Goal: Transaction & Acquisition: Subscribe to service/newsletter

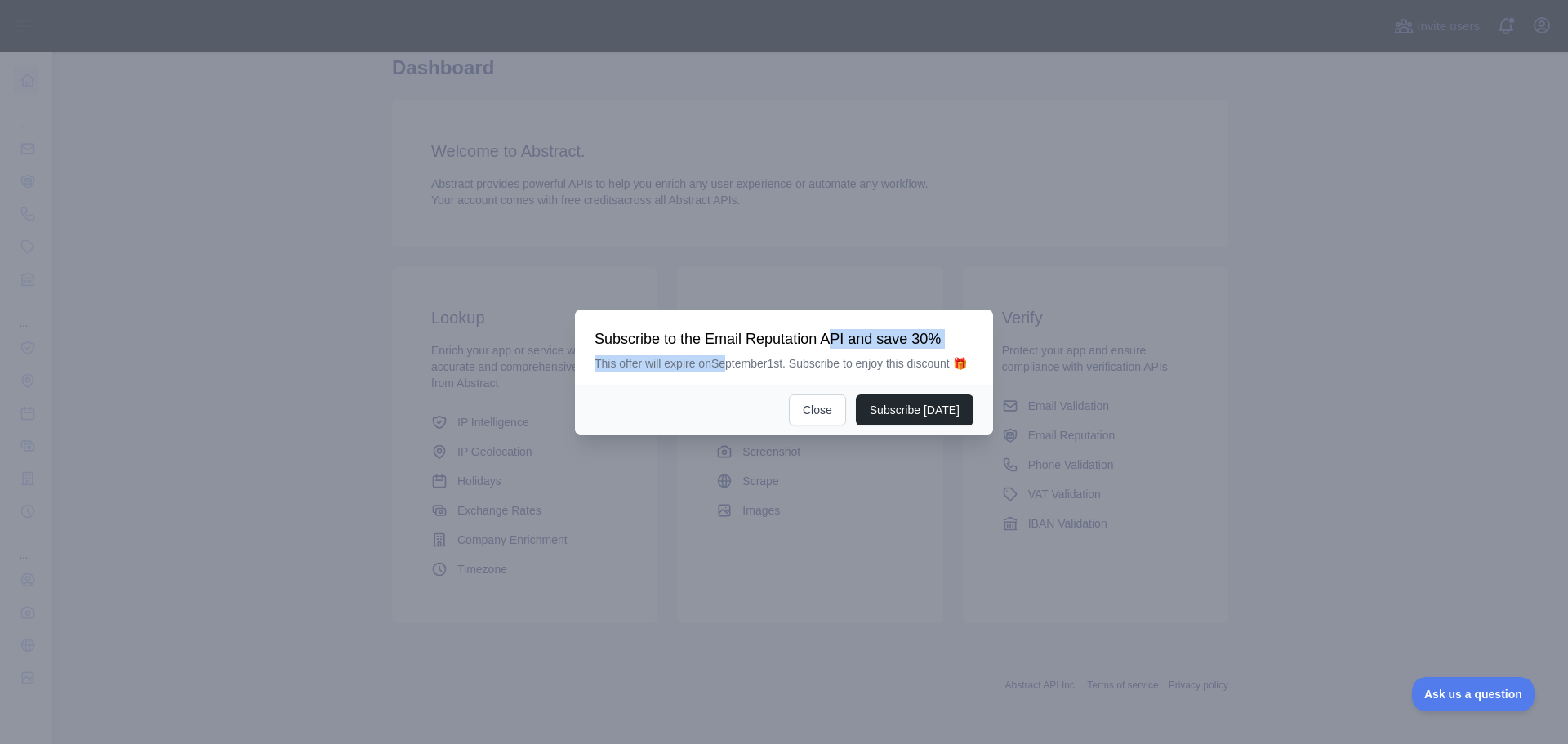
drag, startPoint x: 729, startPoint y: 365, endPoint x: 831, endPoint y: 341, distance: 104.8
click at [831, 341] on div "Subscribe to the Email Reputation API and save 30% This offer will expire on [D…" at bounding box center [784, 351] width 379 height 42
click at [809, 406] on button "Close" at bounding box center [818, 410] width 58 height 31
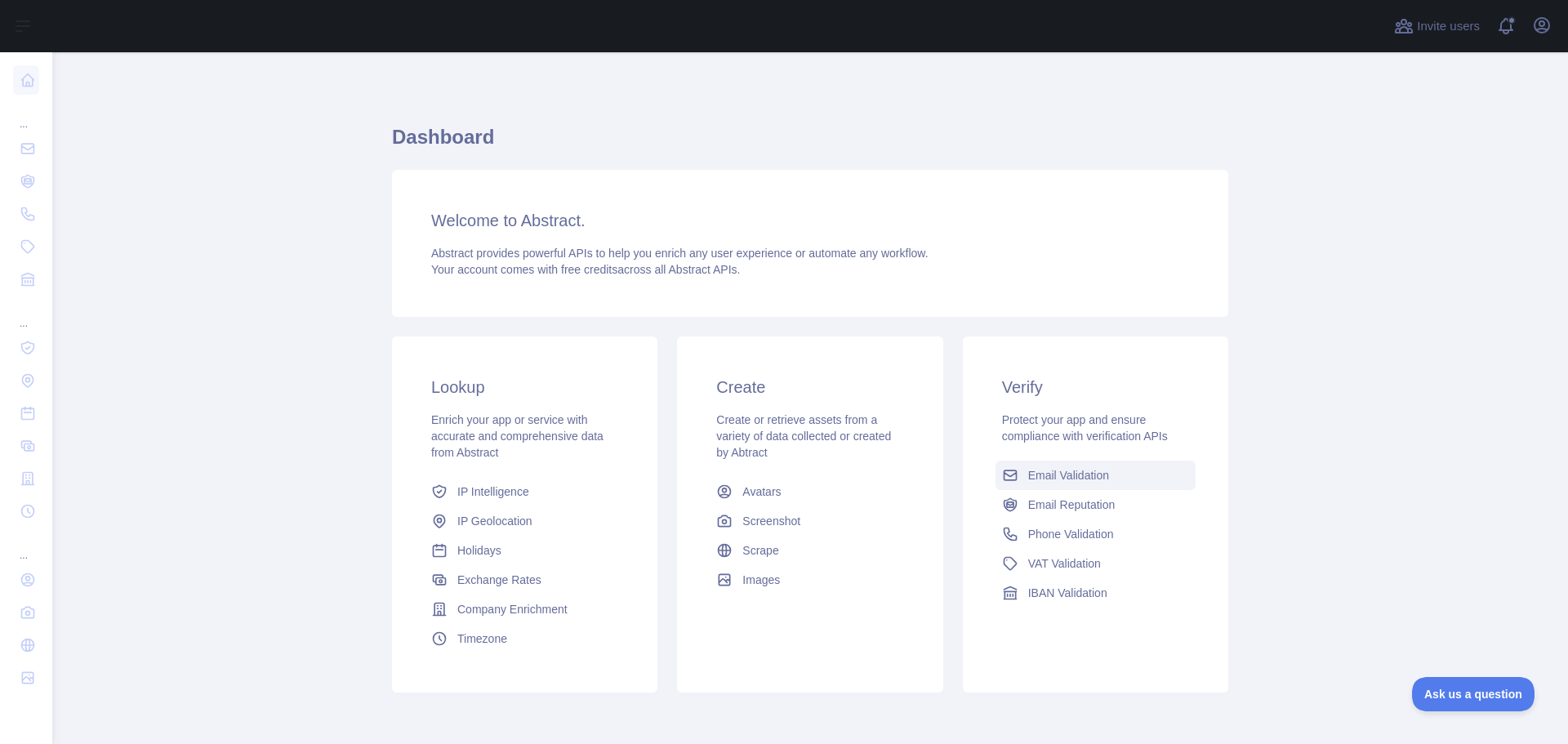
click at [1086, 472] on span "Email Validation" at bounding box center [1068, 475] width 81 height 16
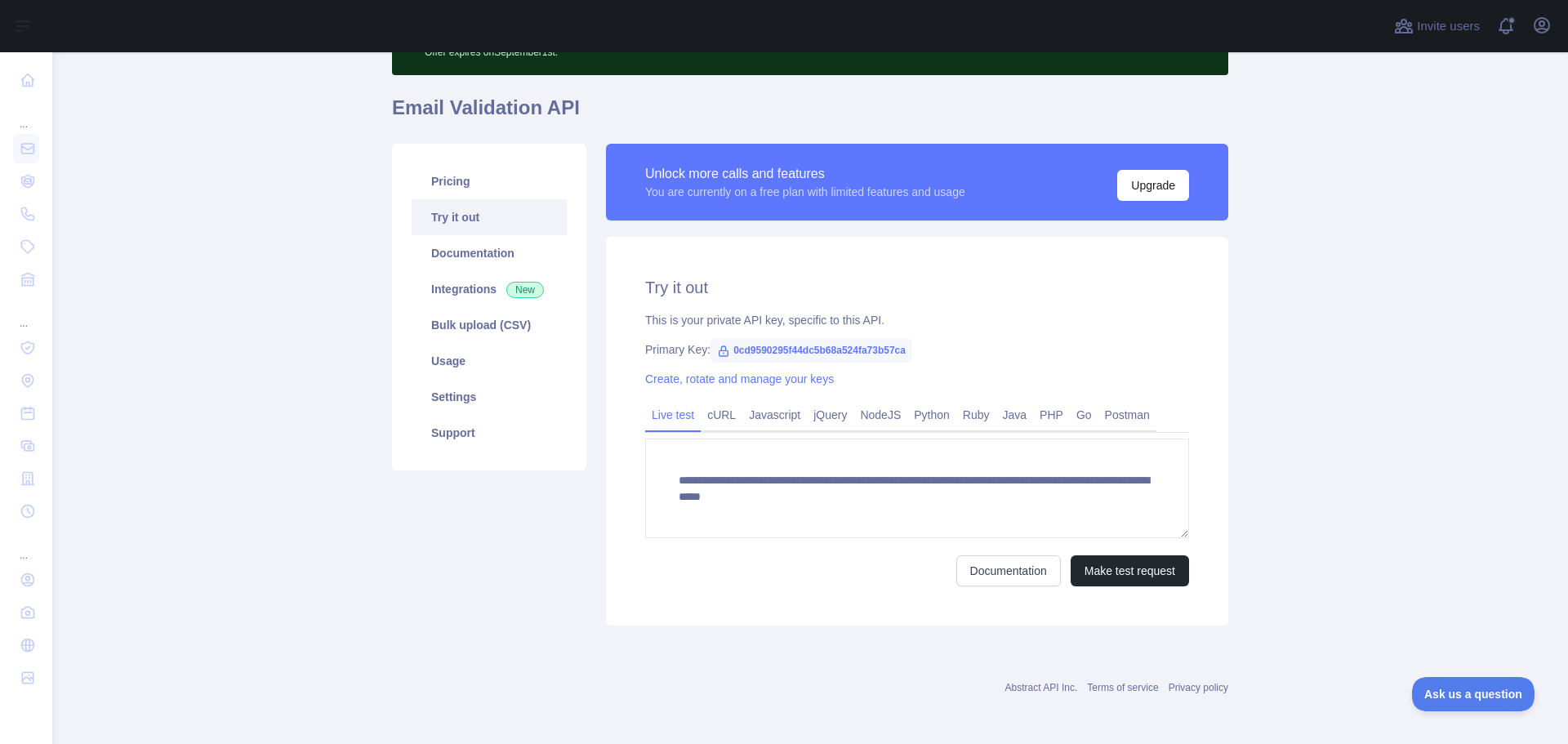
scroll to position [107, 0]
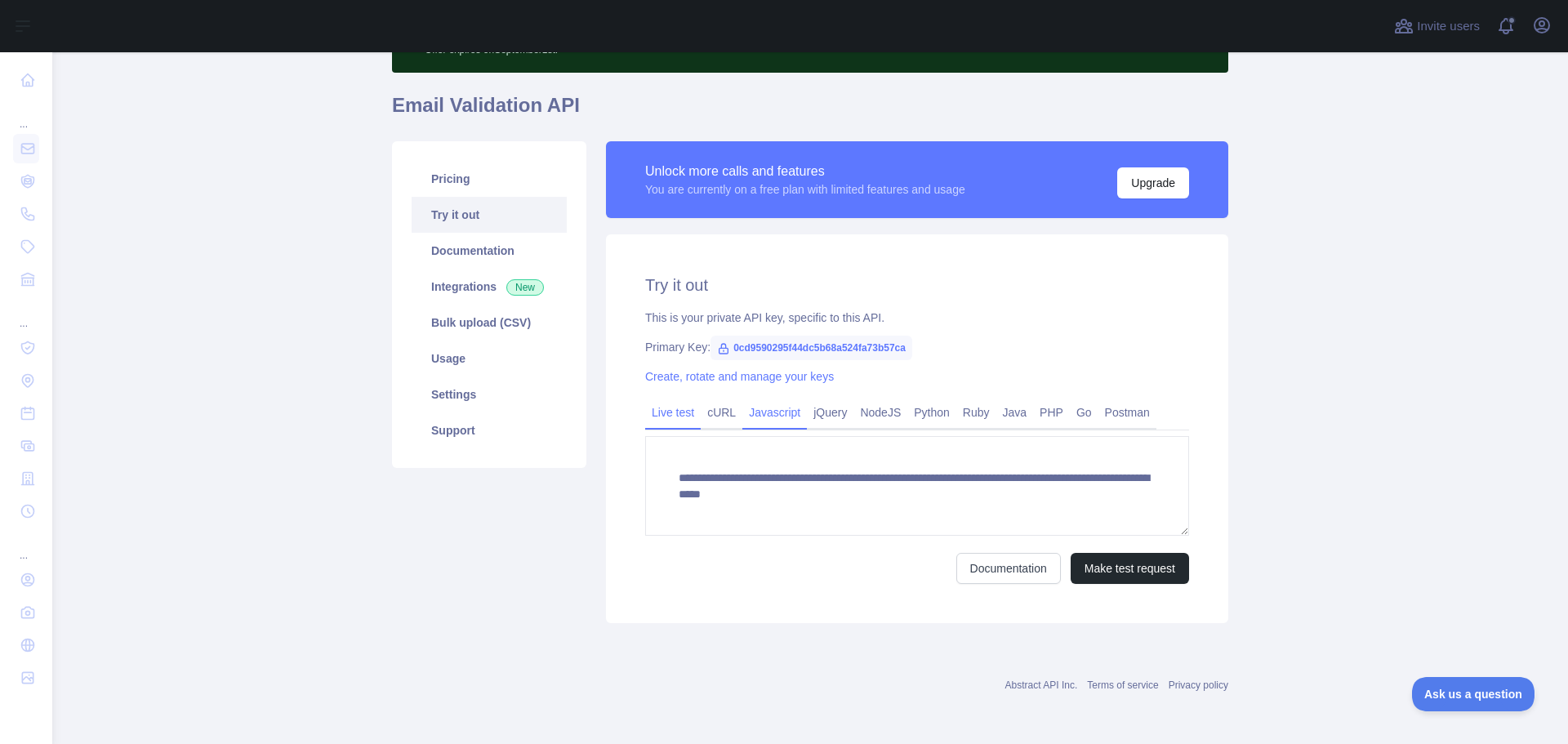
click at [750, 425] on link "Javascript" at bounding box center [774, 412] width 64 height 26
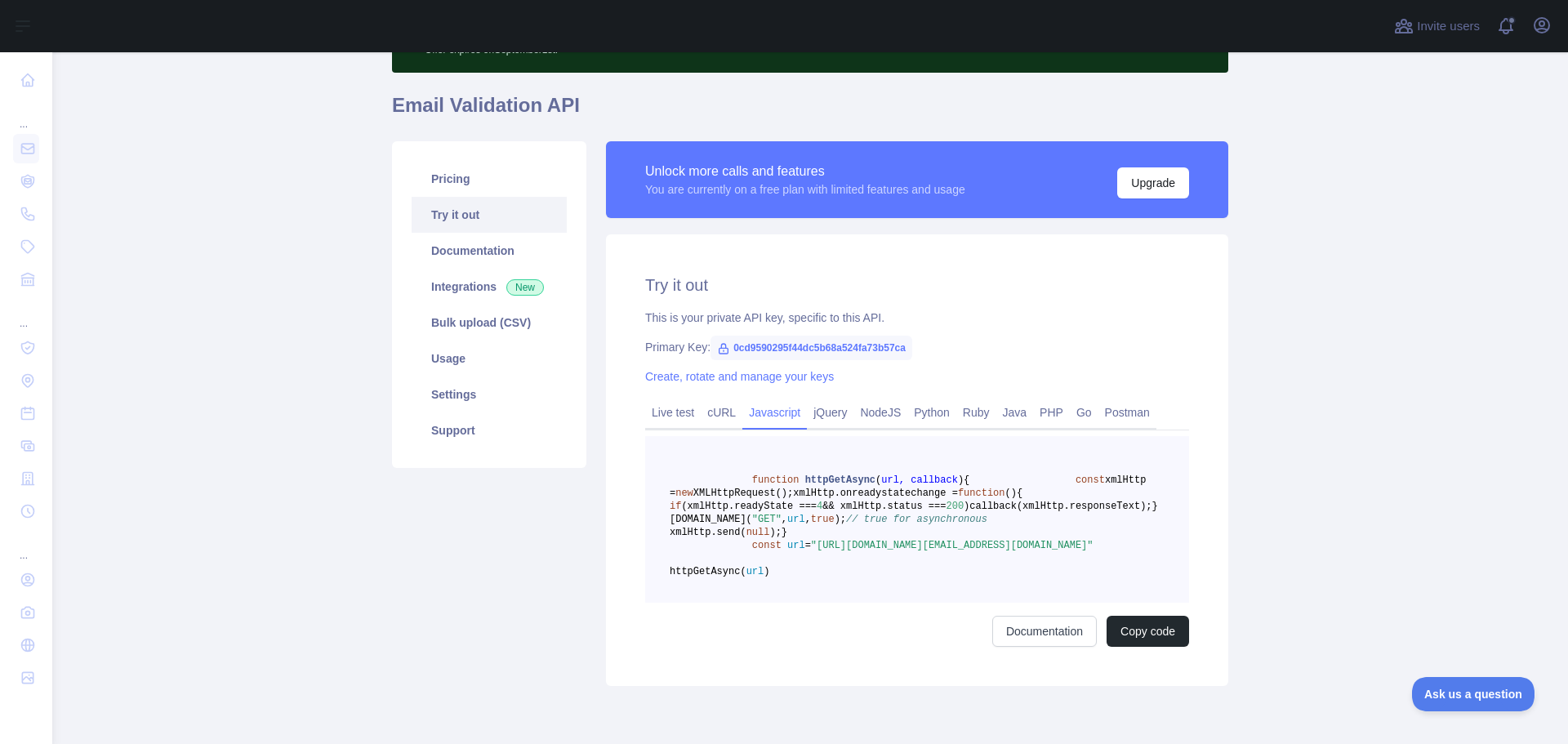
scroll to position [25, 0]
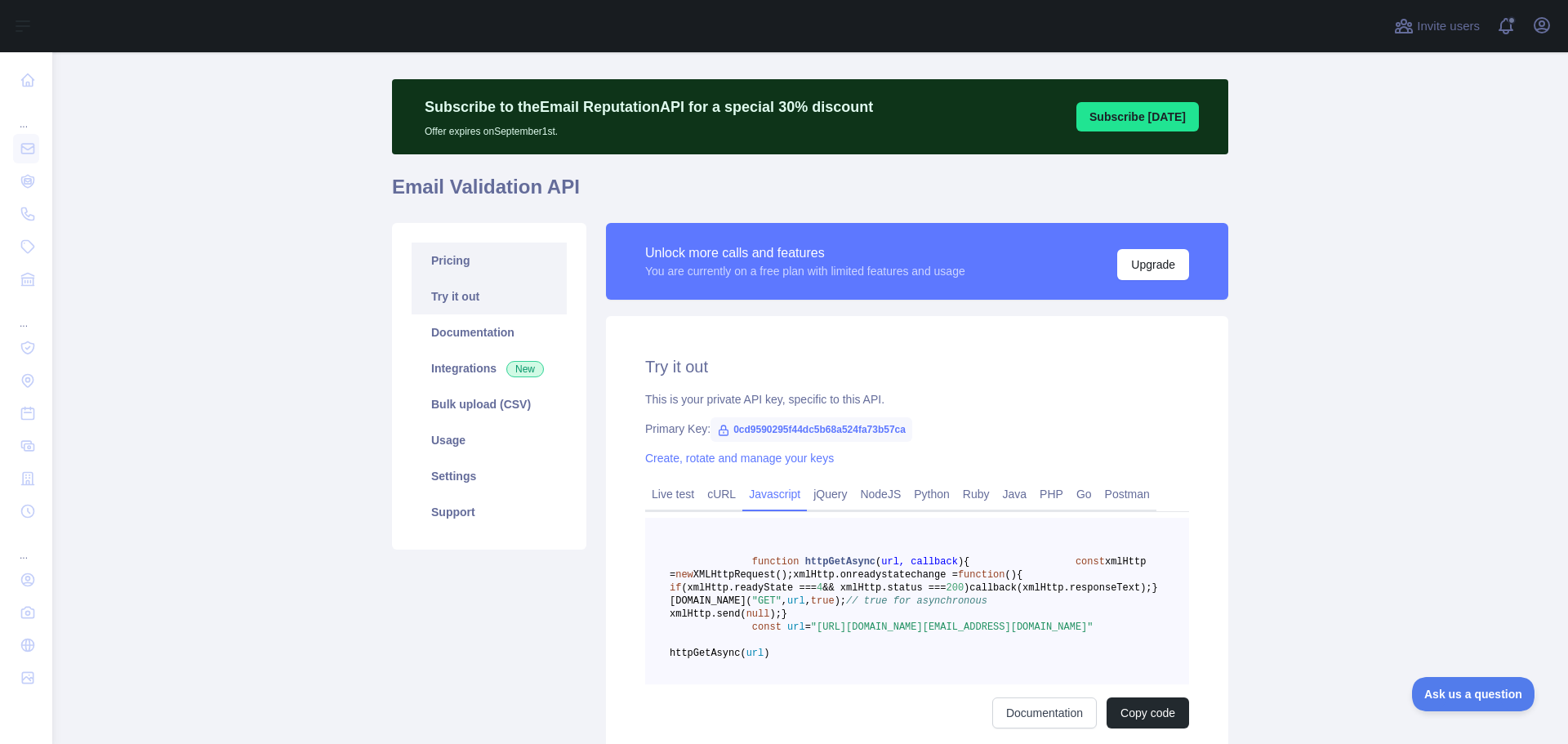
click at [459, 274] on link "Pricing" at bounding box center [489, 260] width 156 height 36
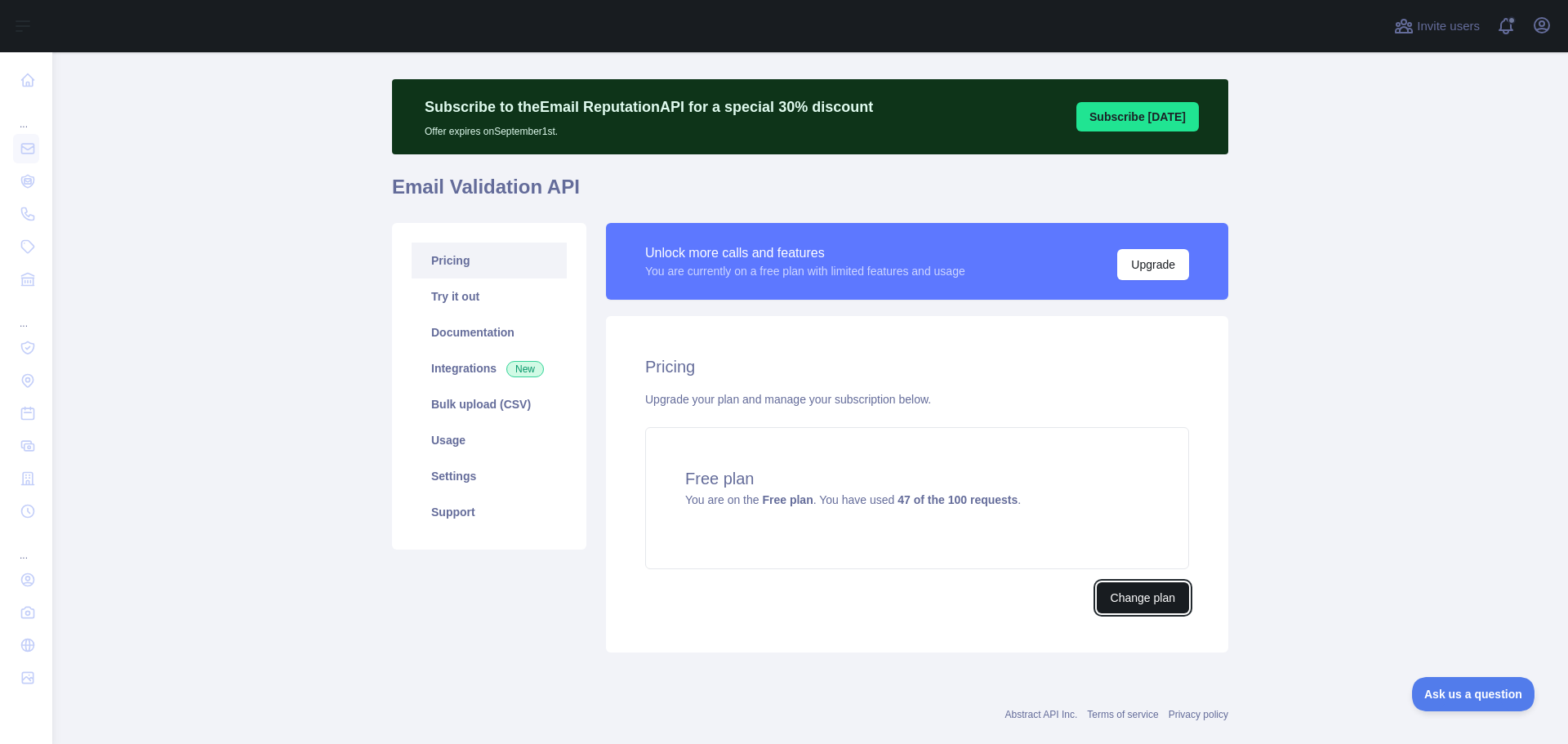
click at [1140, 594] on button "Change plan" at bounding box center [1143, 598] width 92 height 31
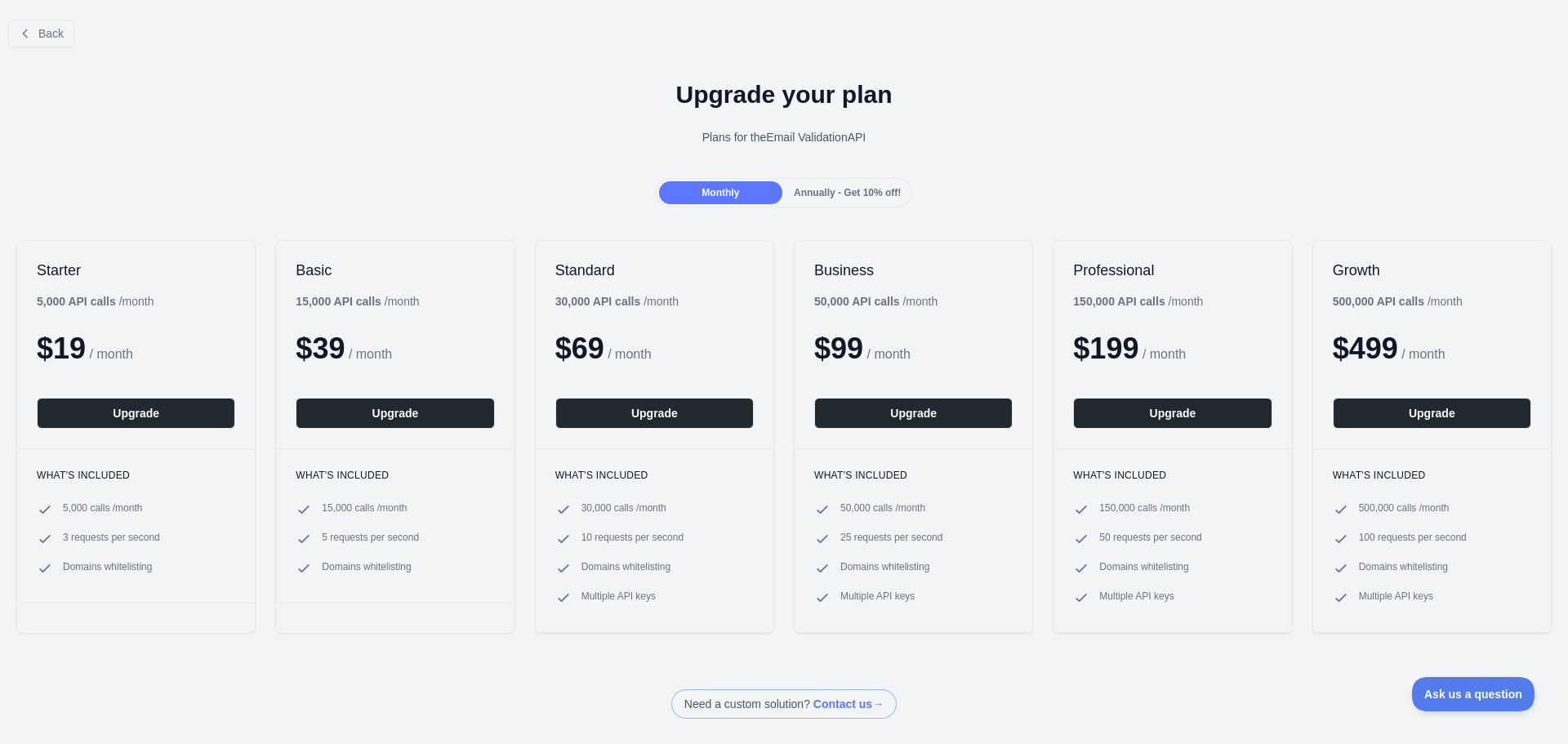
click at [836, 192] on span "Annually - Get 10% off!" at bounding box center [846, 193] width 107 height 12
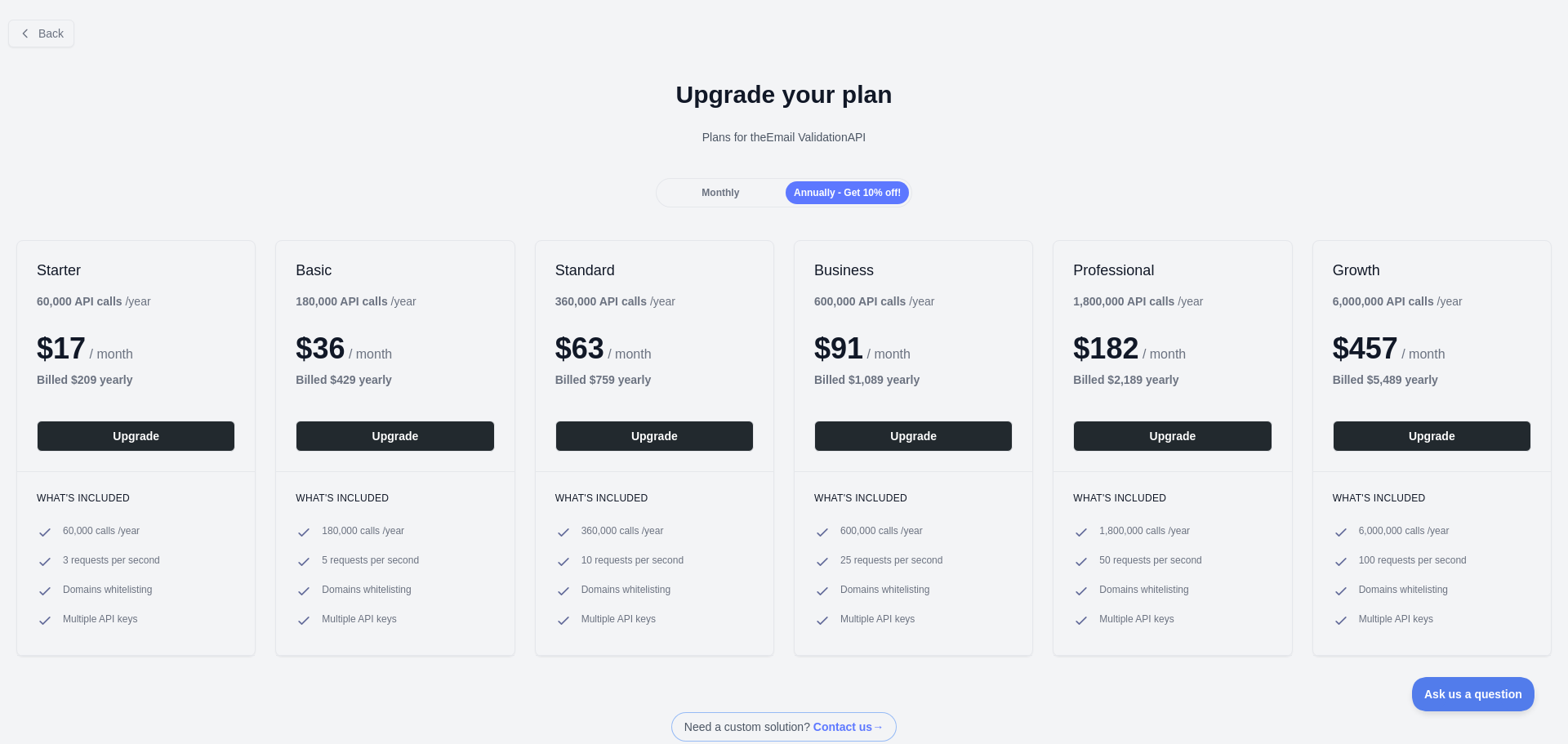
click at [737, 205] on div "Monthly Annually - Get 10% off!" at bounding box center [785, 192] width 257 height 30
click at [737, 194] on div "Monthly" at bounding box center [721, 193] width 123 height 23
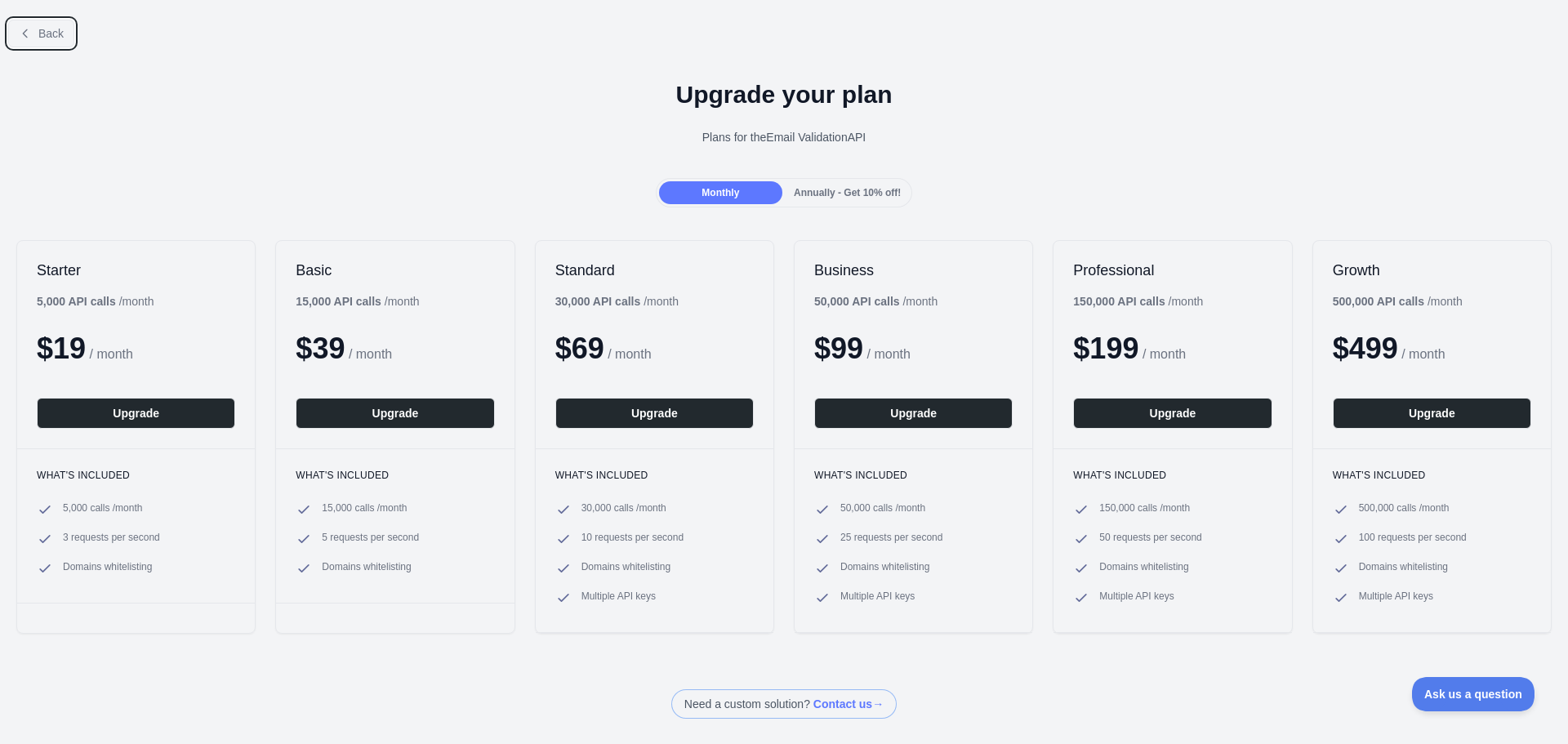
click at [48, 35] on span "Back" at bounding box center [51, 34] width 25 height 13
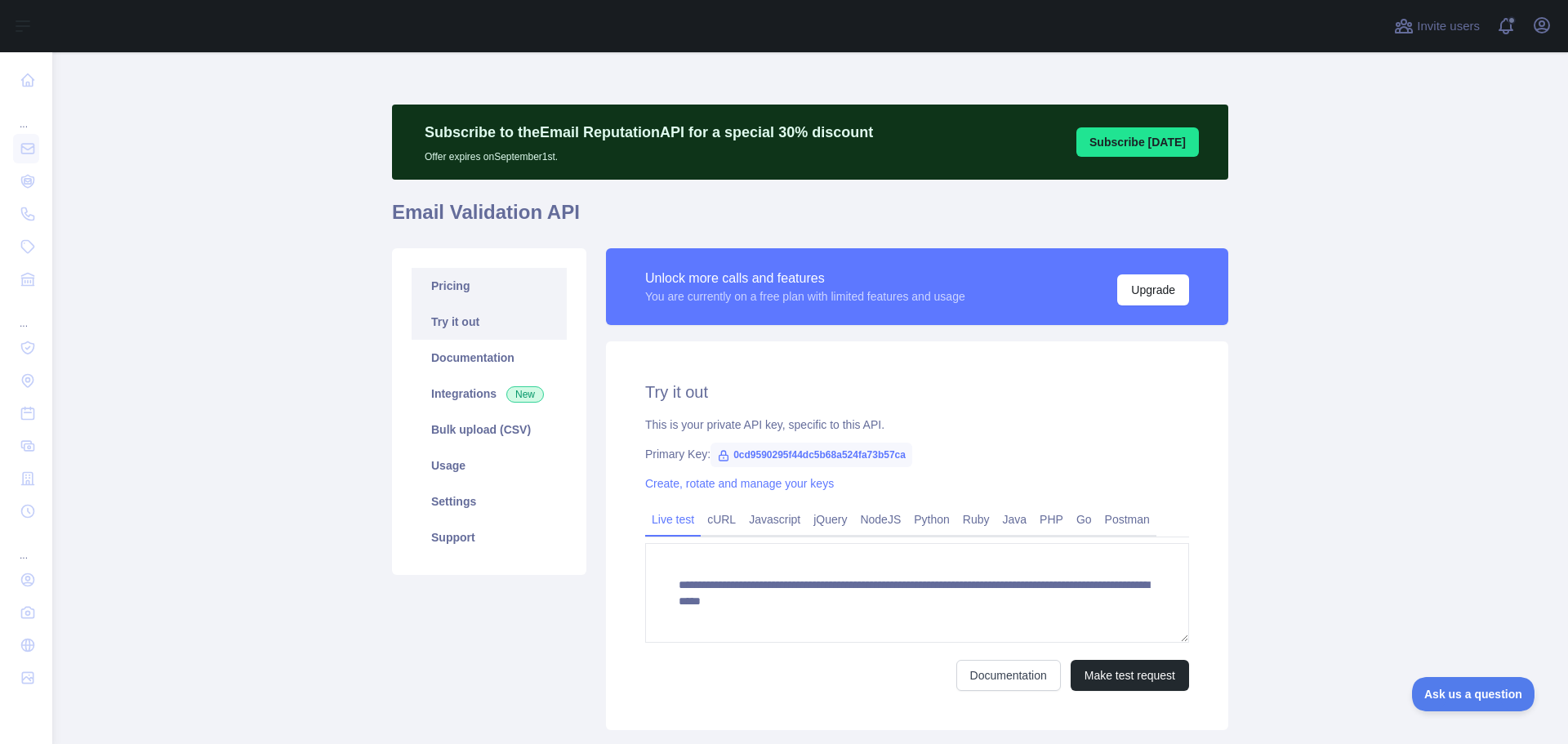
click at [503, 292] on link "Pricing" at bounding box center [489, 285] width 156 height 36
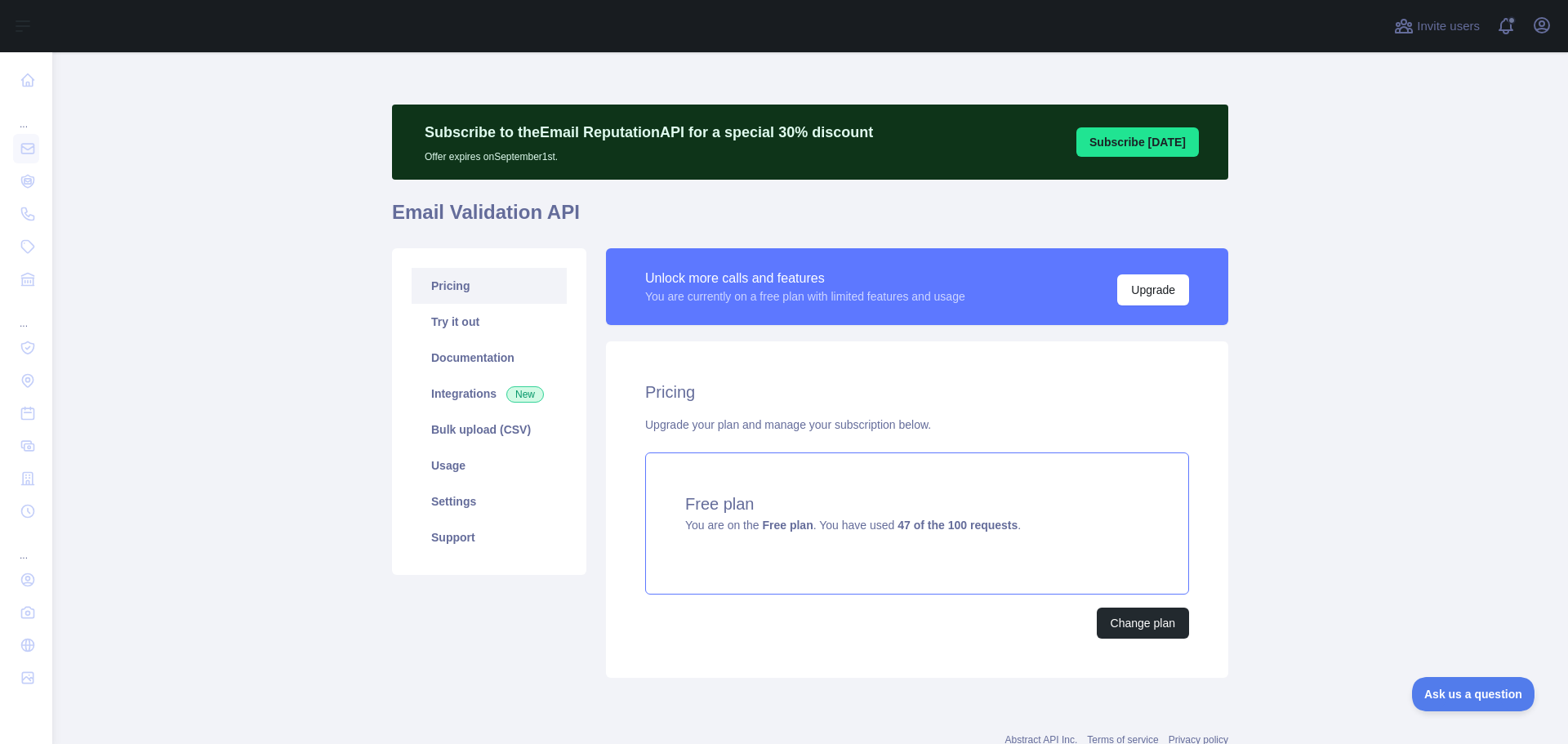
click at [1092, 554] on div "Free plan You are on the Free plan . You have used 47 of the 100 requests ." at bounding box center [918, 524] width 544 height 142
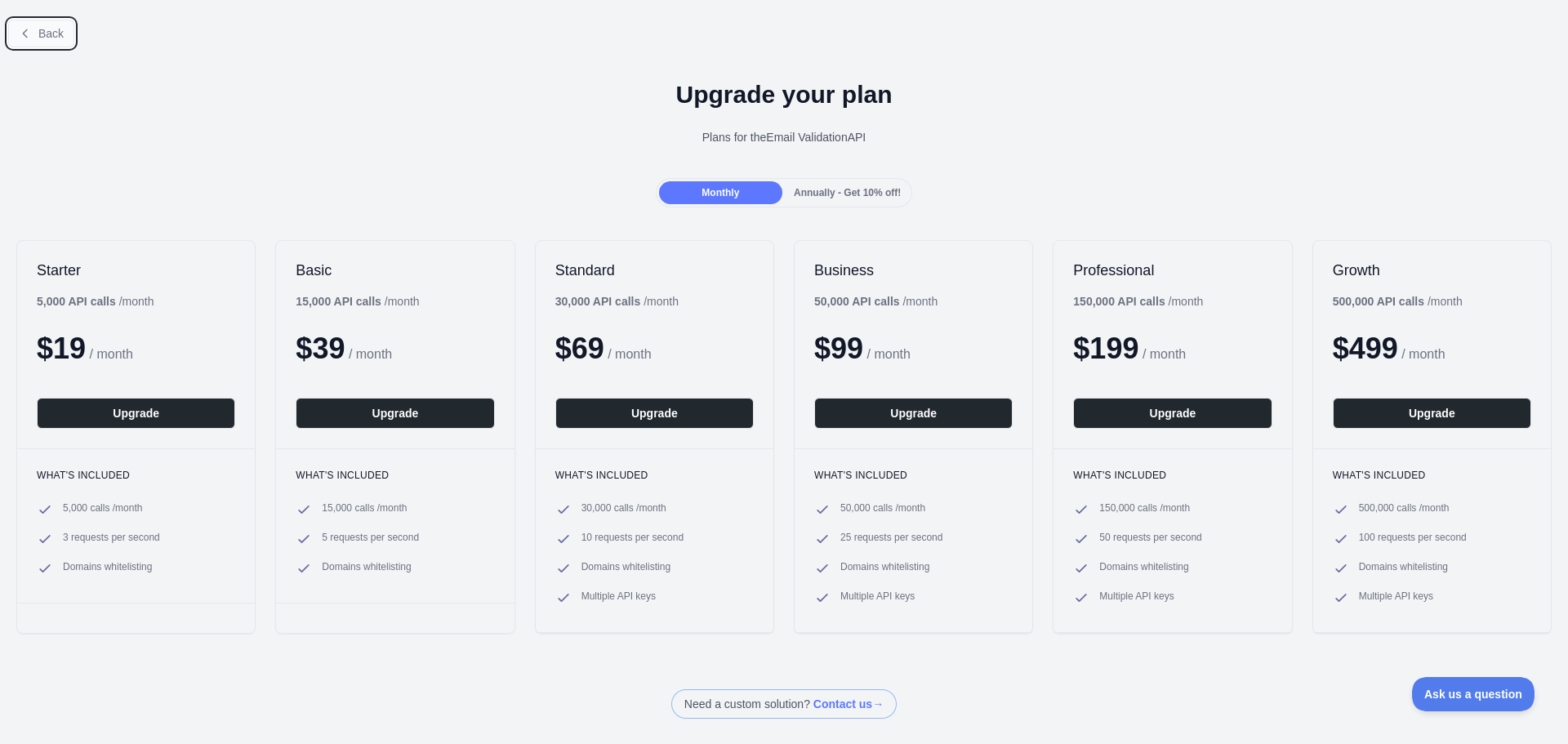
click at [39, 41] on button "Back" at bounding box center [41, 33] width 66 height 28
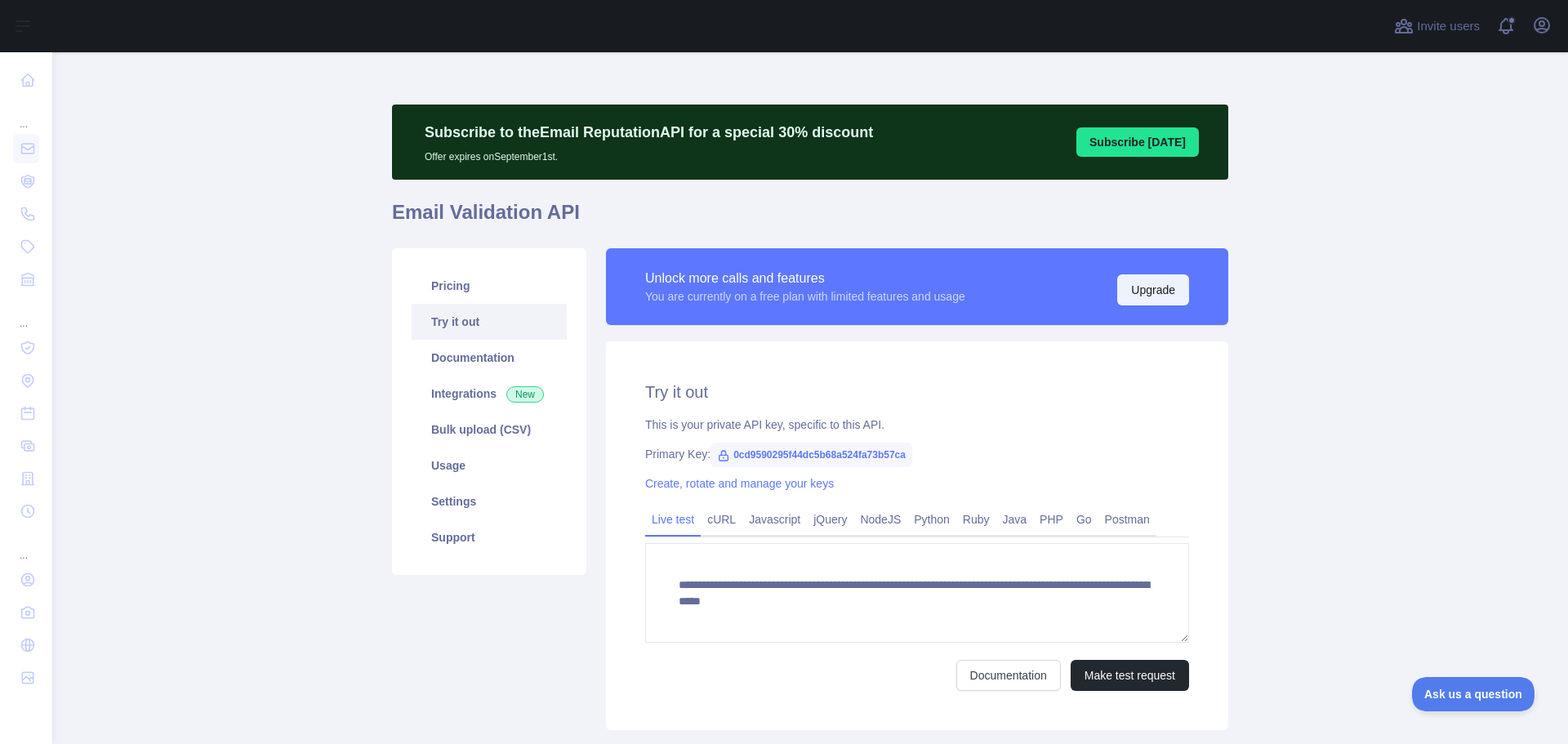
click at [1164, 292] on button "Upgrade" at bounding box center [1153, 290] width 72 height 31
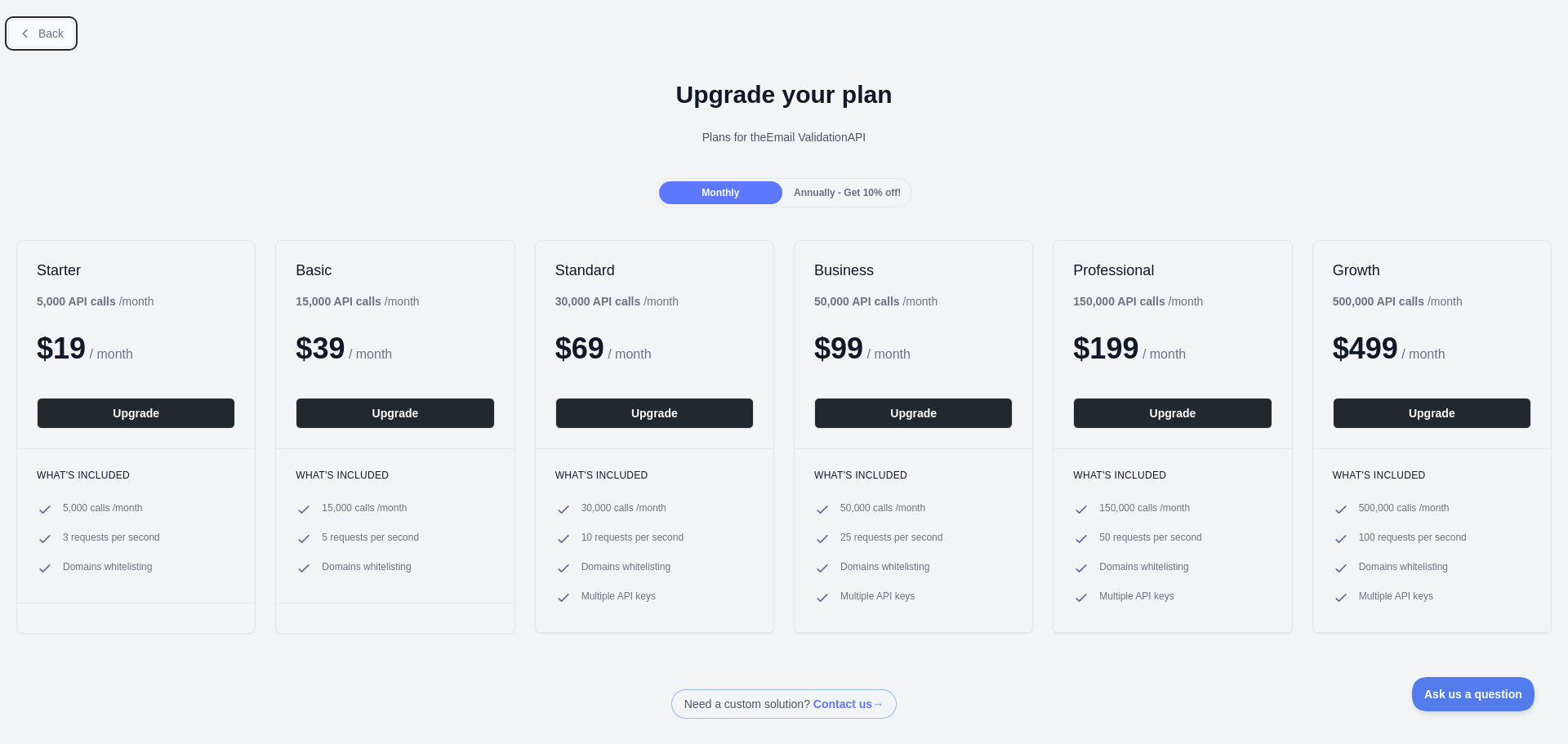
click at [36, 26] on button "Back" at bounding box center [41, 33] width 66 height 28
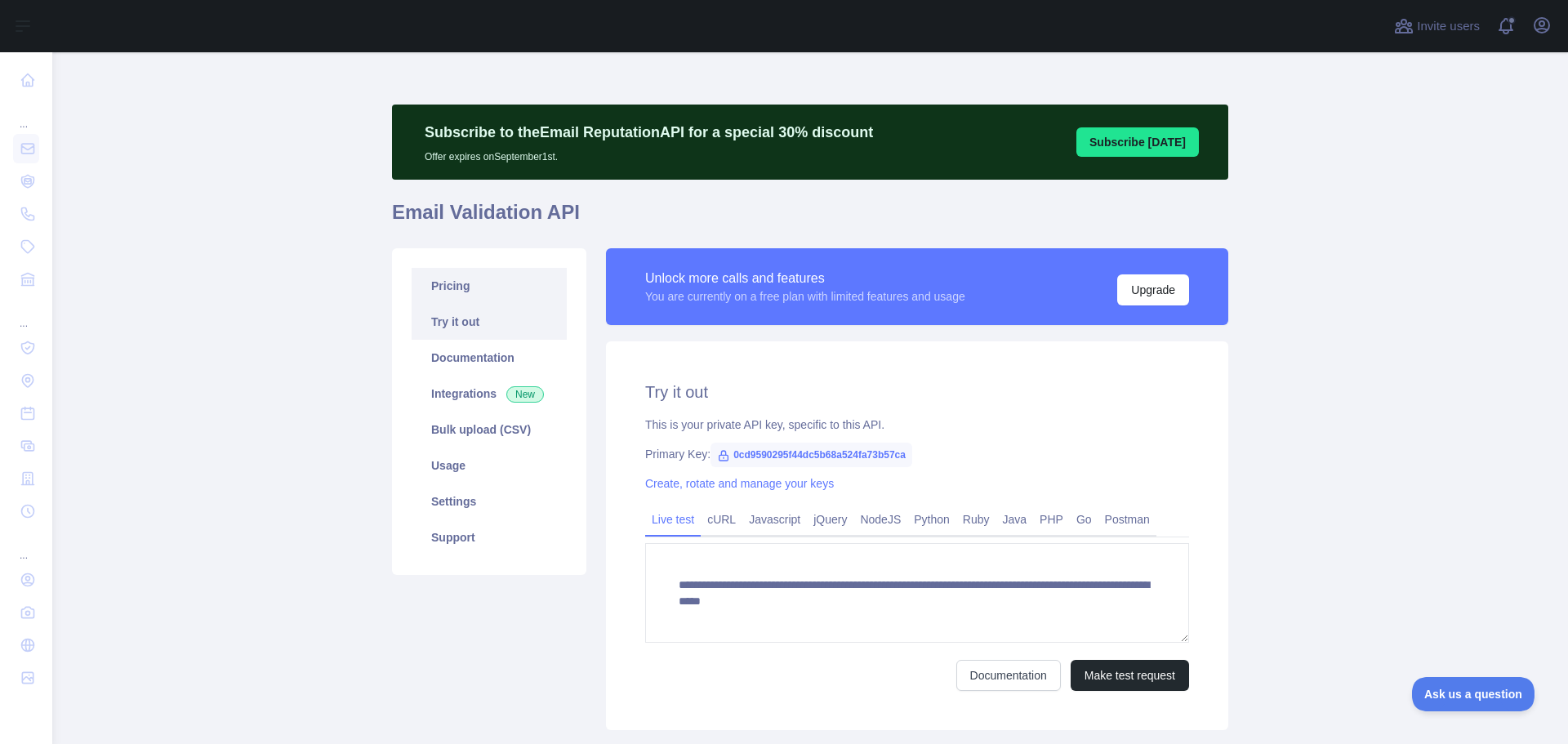
click at [467, 293] on link "Pricing" at bounding box center [489, 285] width 156 height 36
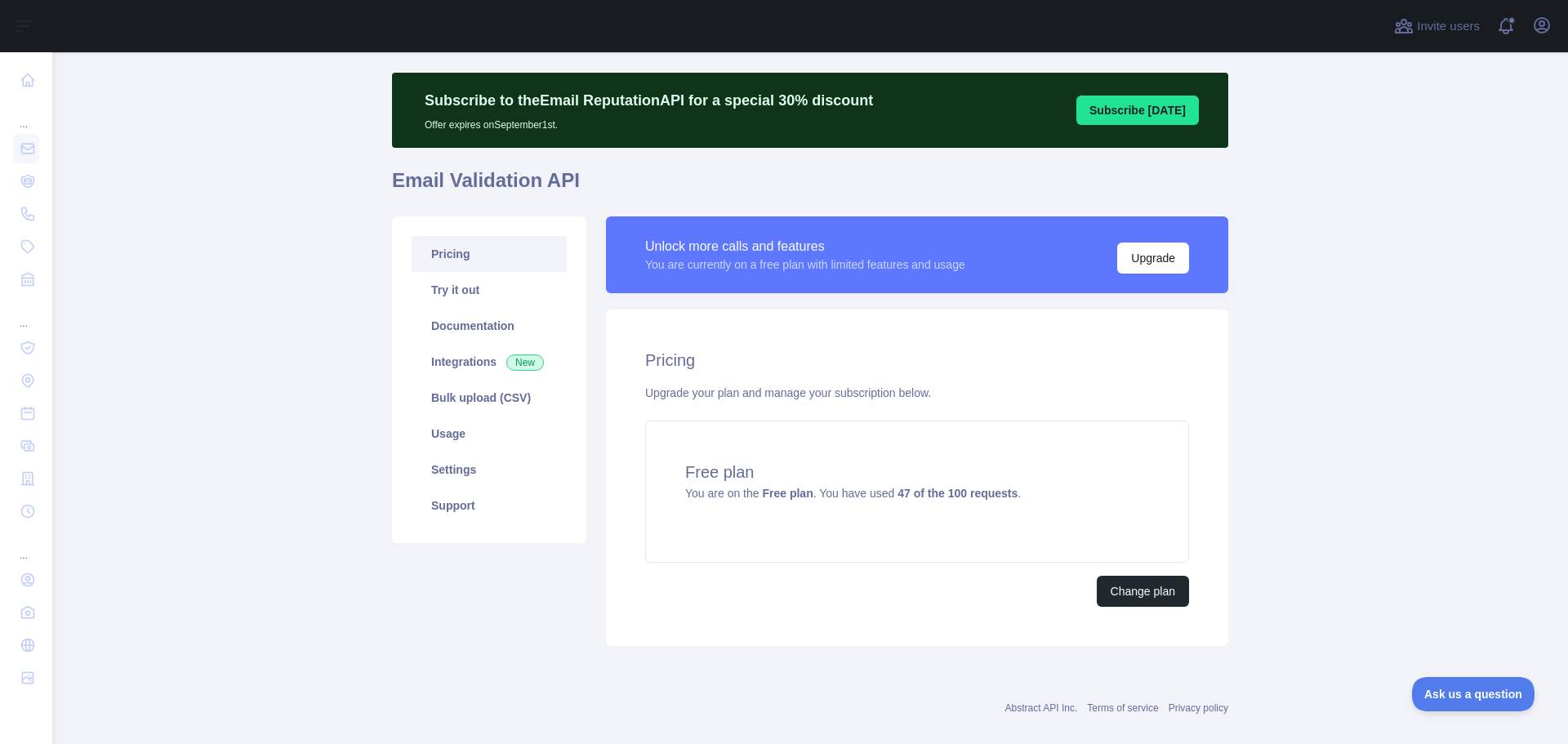
scroll to position [55, 0]
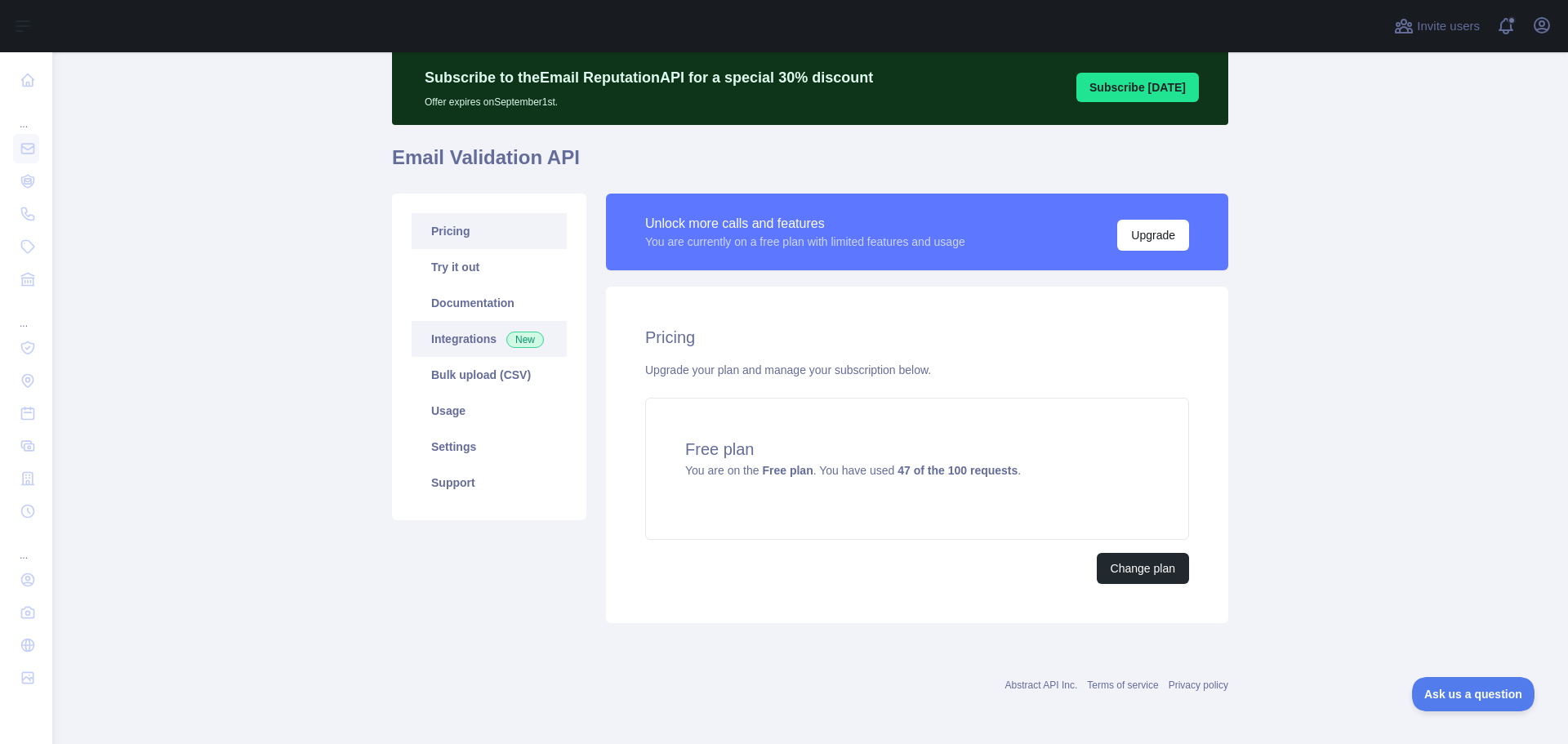
click at [466, 343] on link "Integrations New" at bounding box center [489, 338] width 156 height 36
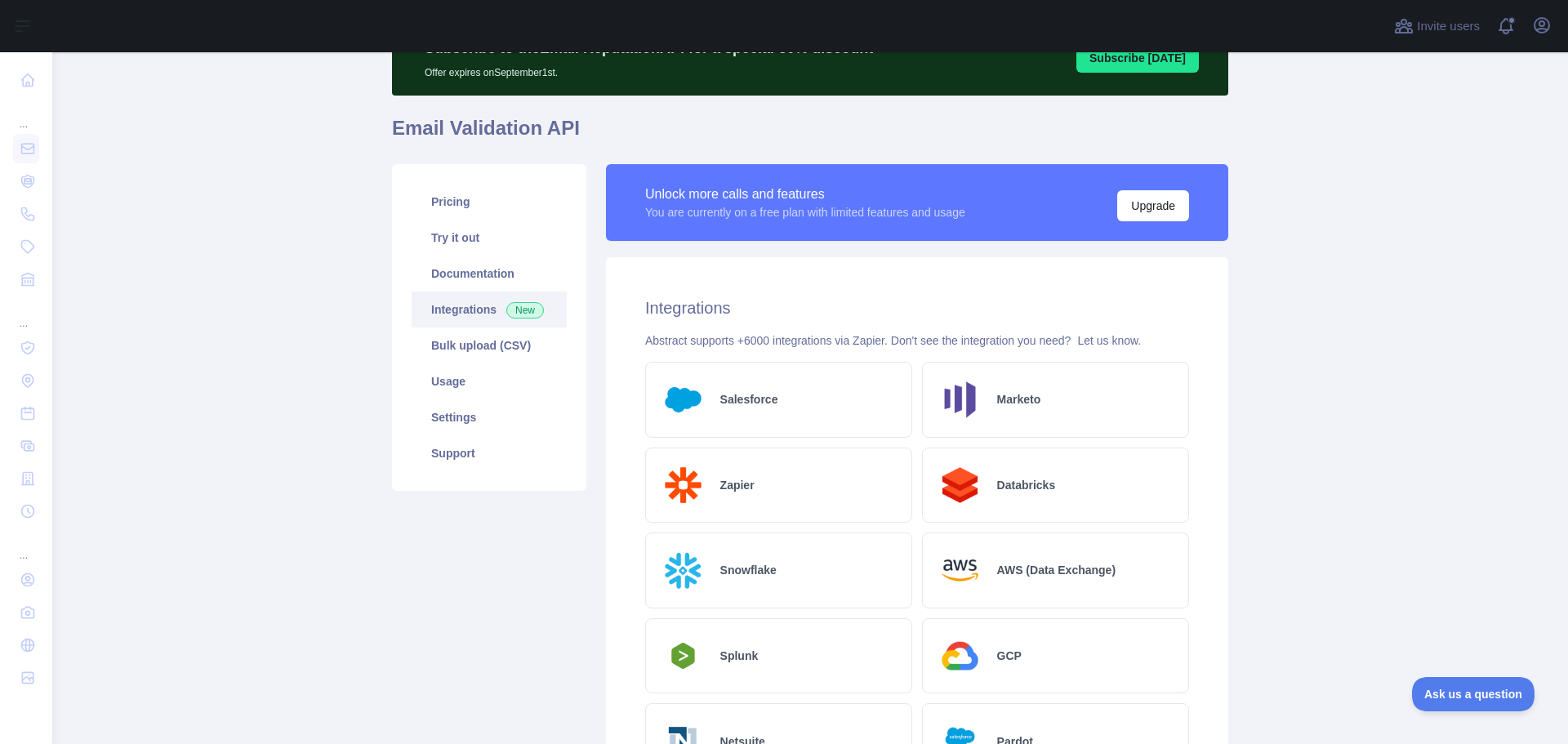
scroll to position [62, 0]
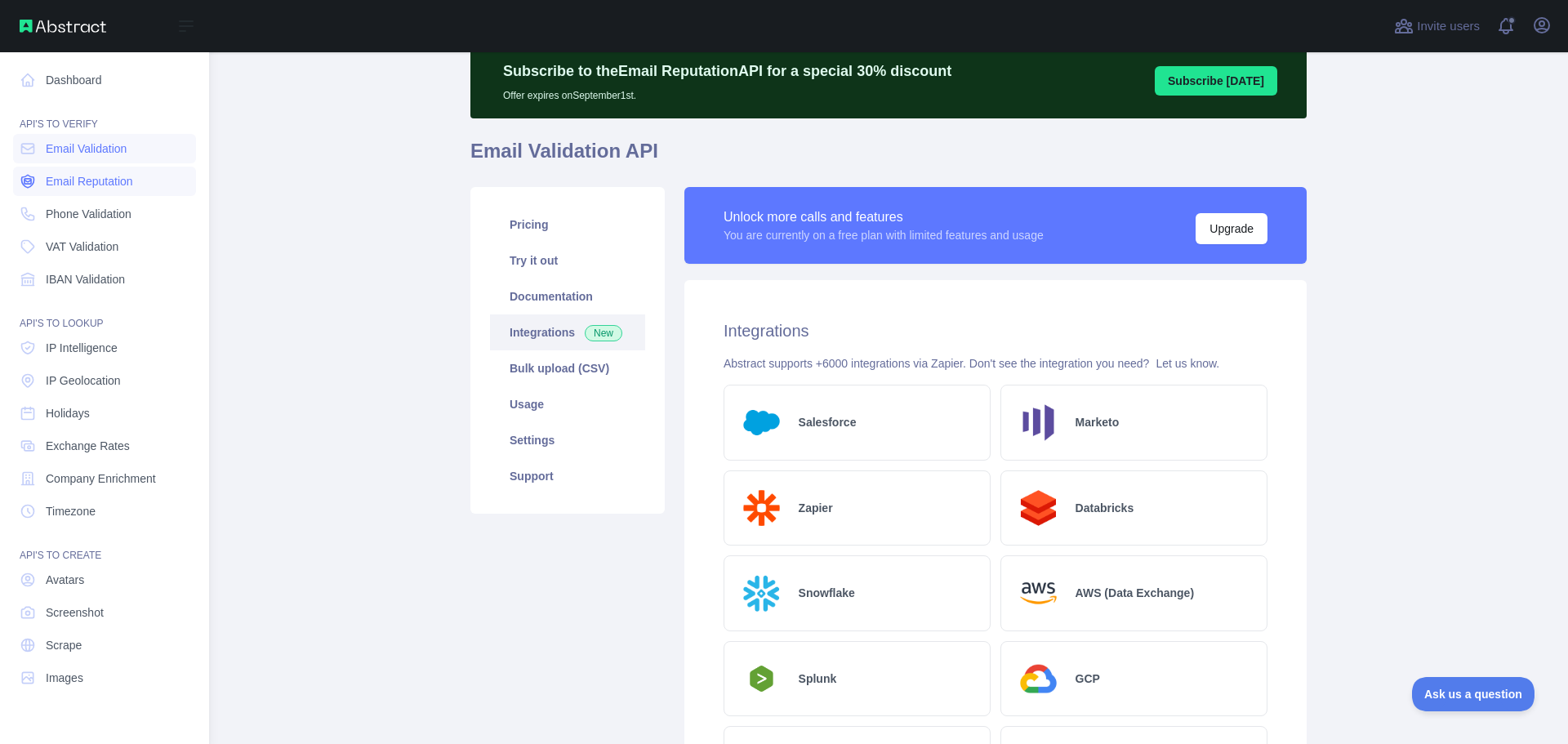
click at [117, 183] on span "Email Reputation" at bounding box center [89, 181] width 87 height 16
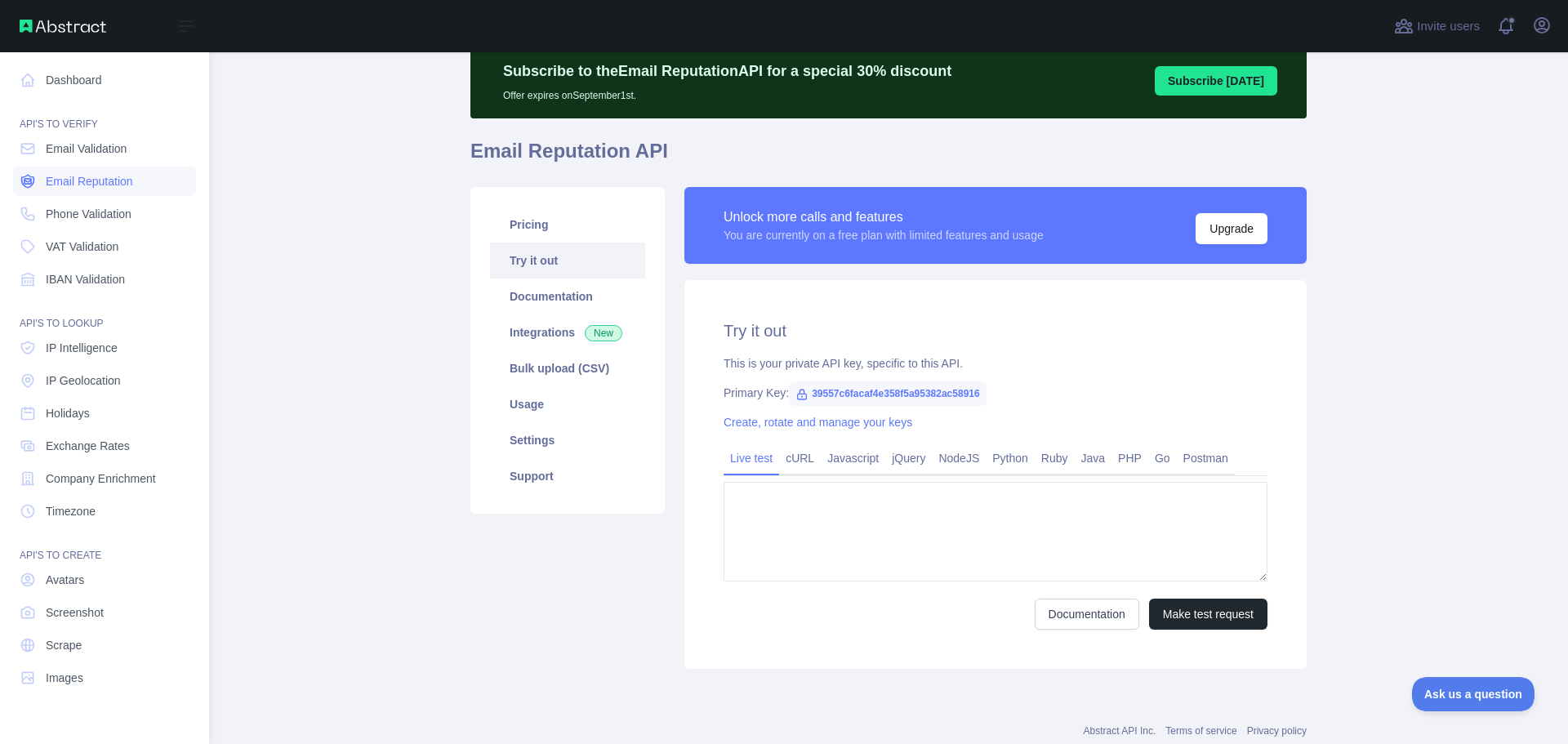
type textarea "**********"
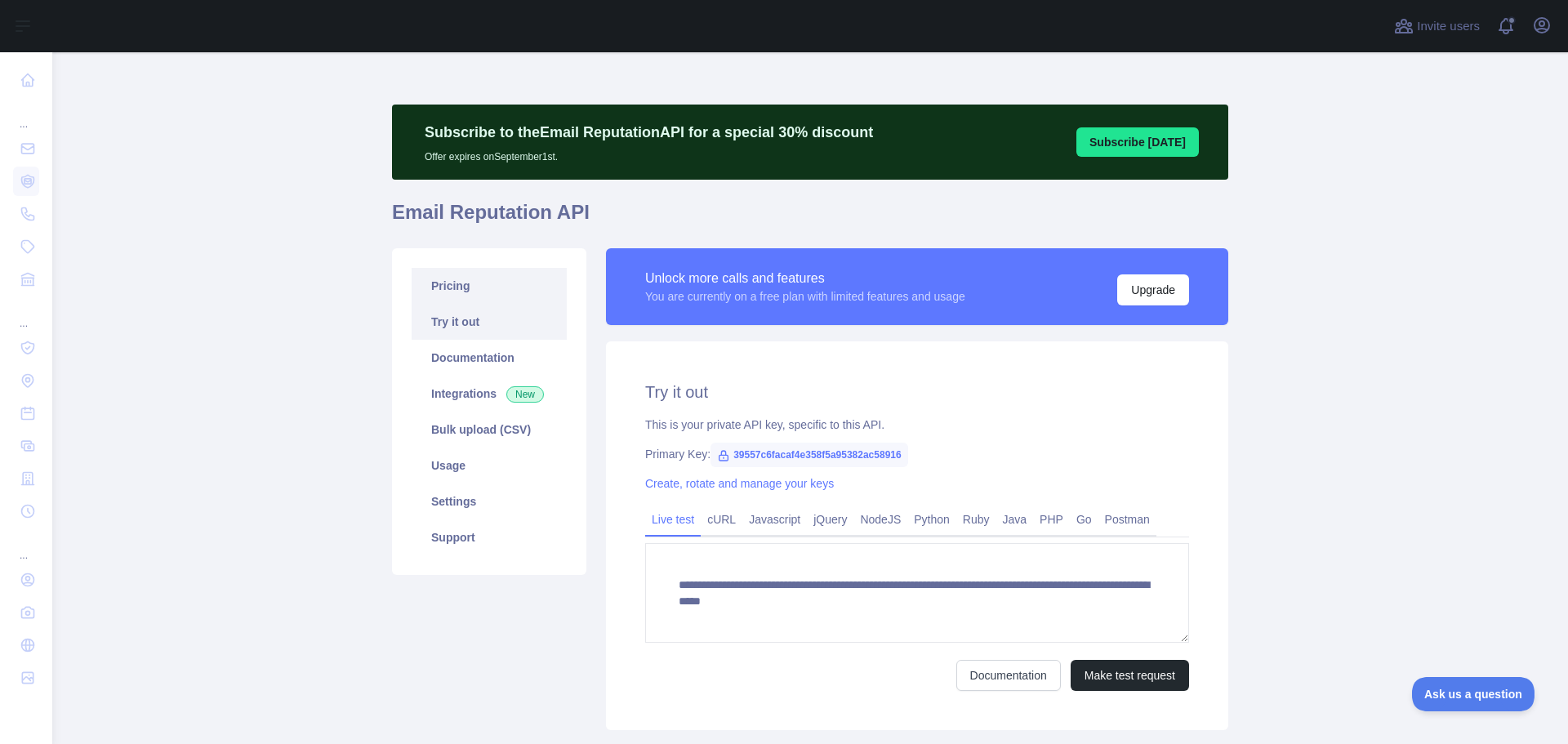
click at [452, 277] on link "Pricing" at bounding box center [489, 285] width 156 height 36
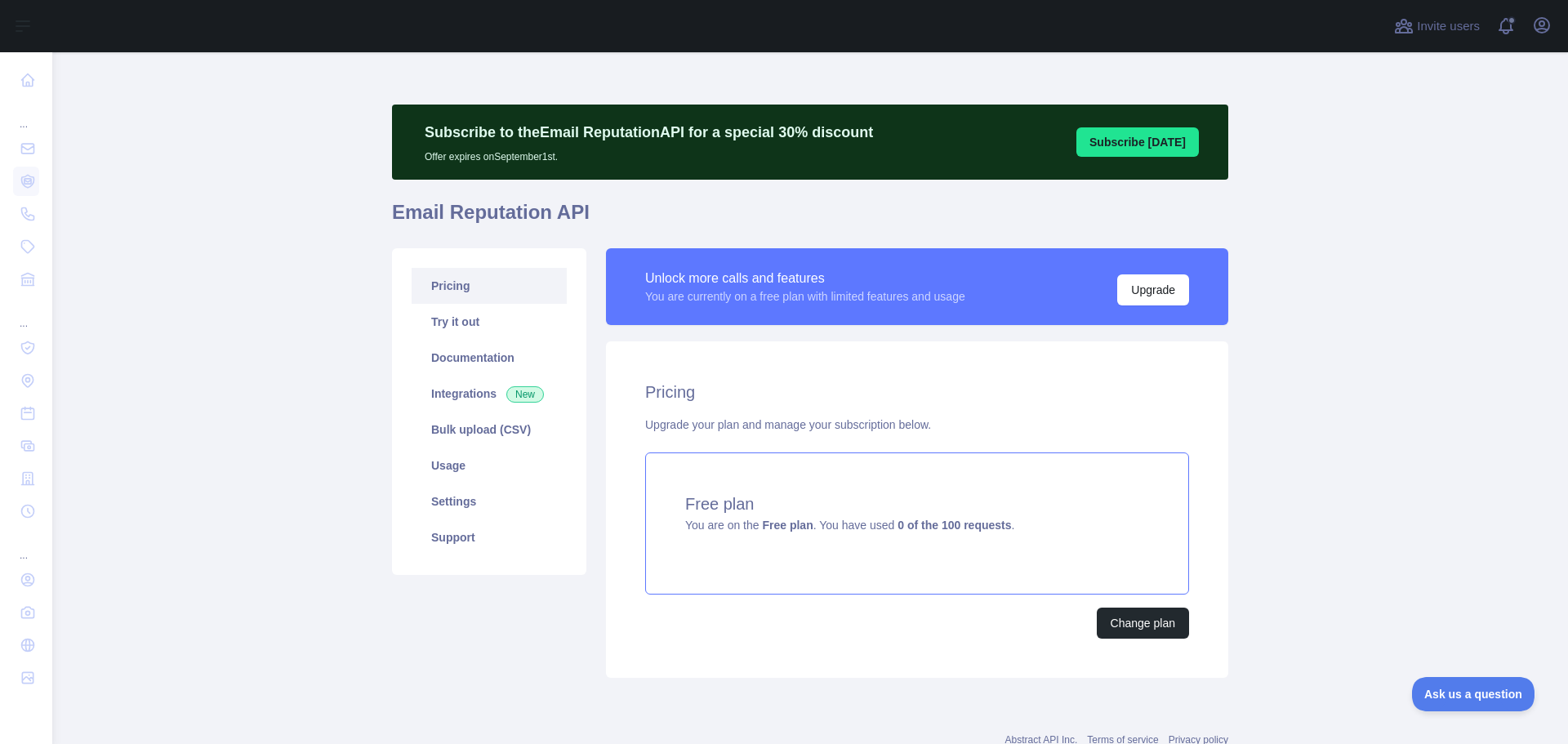
click at [1053, 536] on div "Free plan You are on the Free plan . You have used 0 of the 100 requests ." at bounding box center [918, 524] width 544 height 142
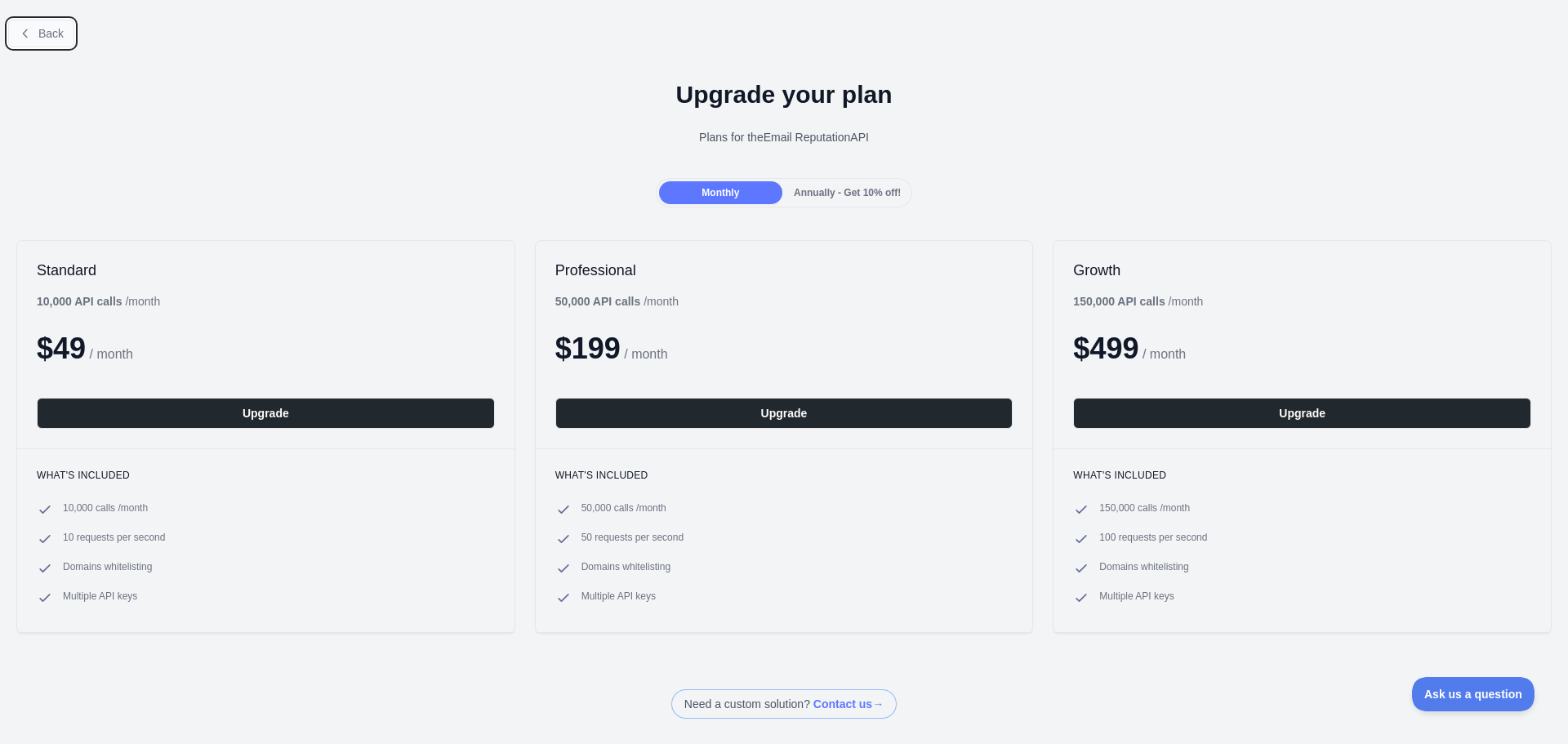
click at [27, 36] on icon at bounding box center [26, 34] width 13 height 13
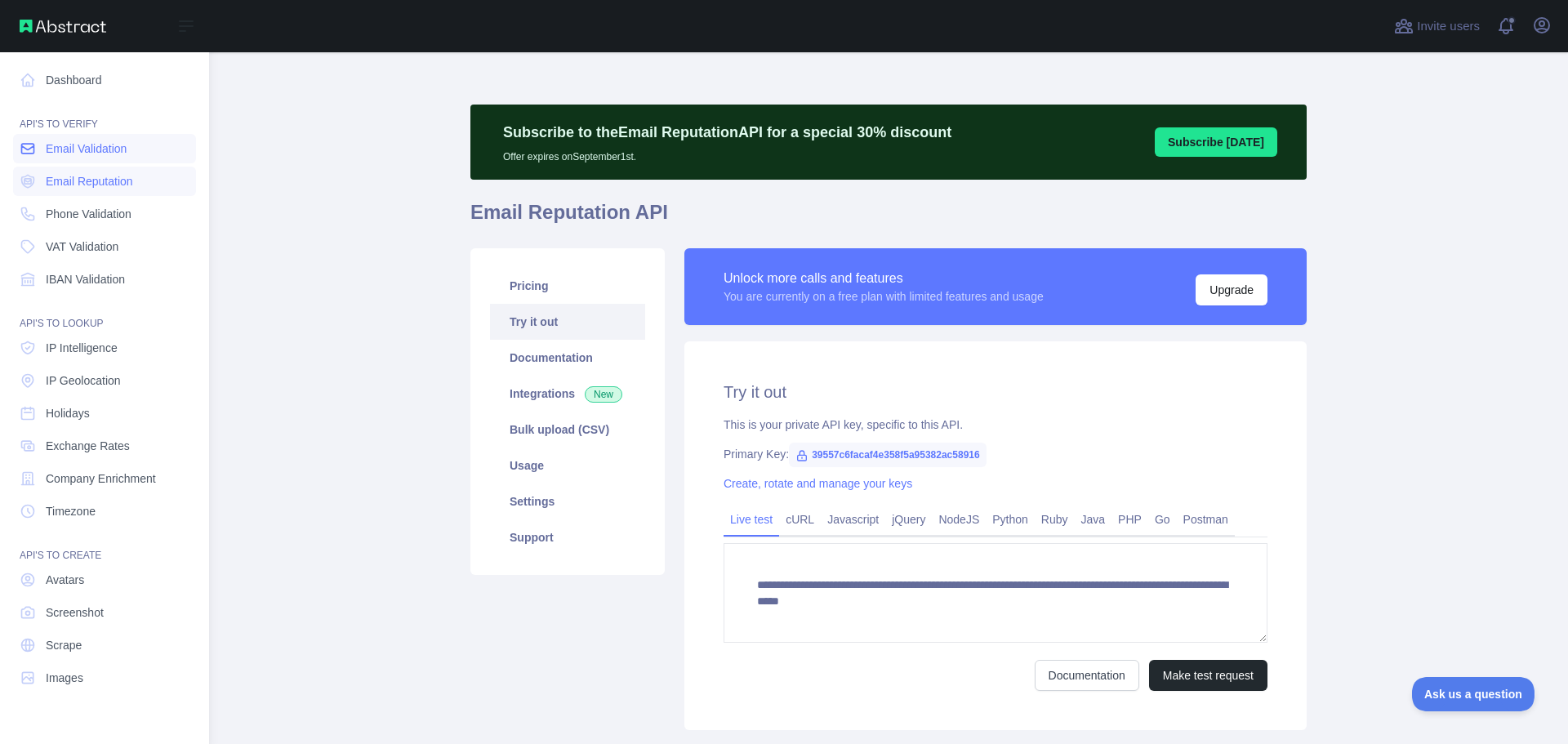
click at [144, 154] on link "Email Validation" at bounding box center [105, 148] width 183 height 30
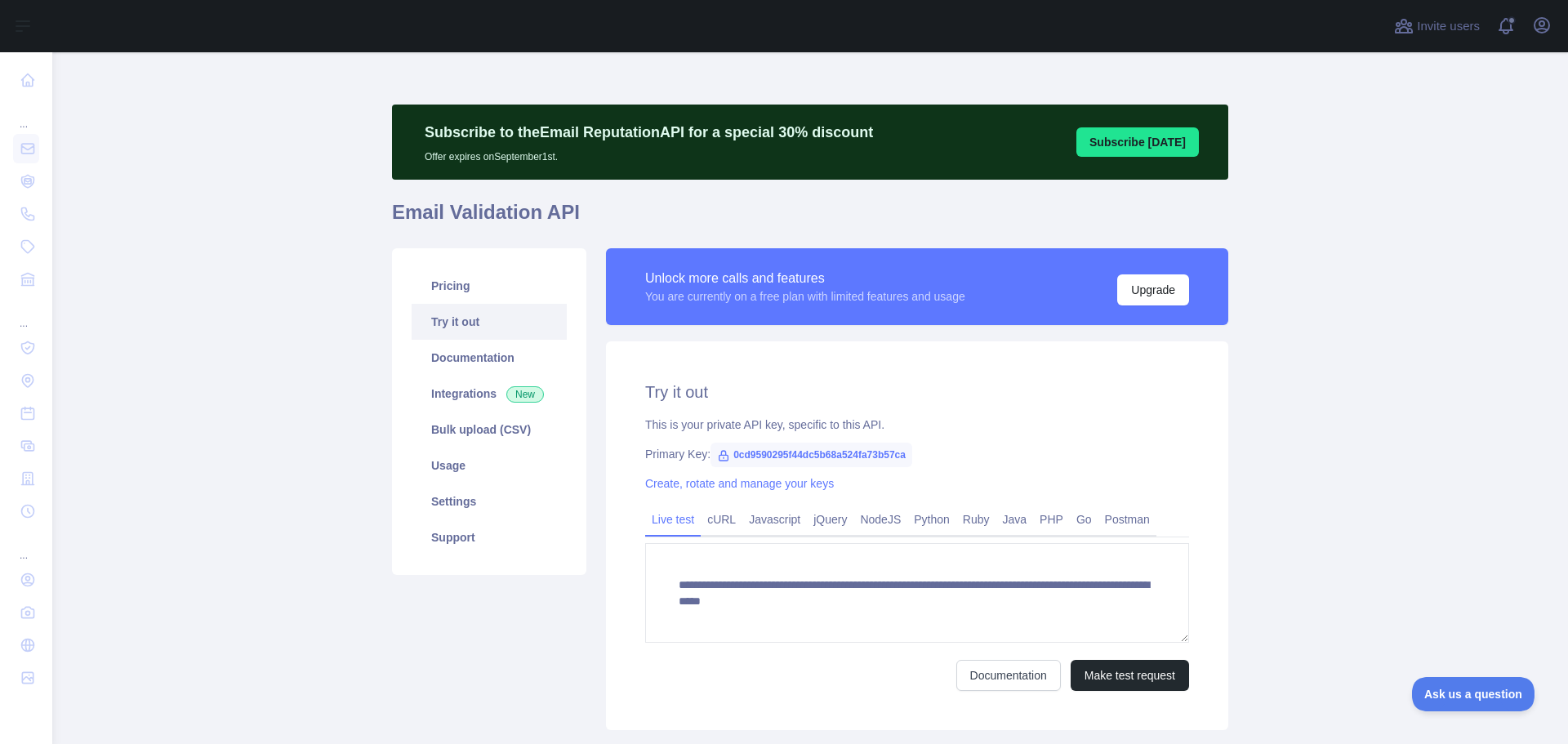
click at [527, 330] on link "Try it out" at bounding box center [489, 321] width 156 height 36
click at [535, 279] on link "Pricing" at bounding box center [489, 285] width 156 height 36
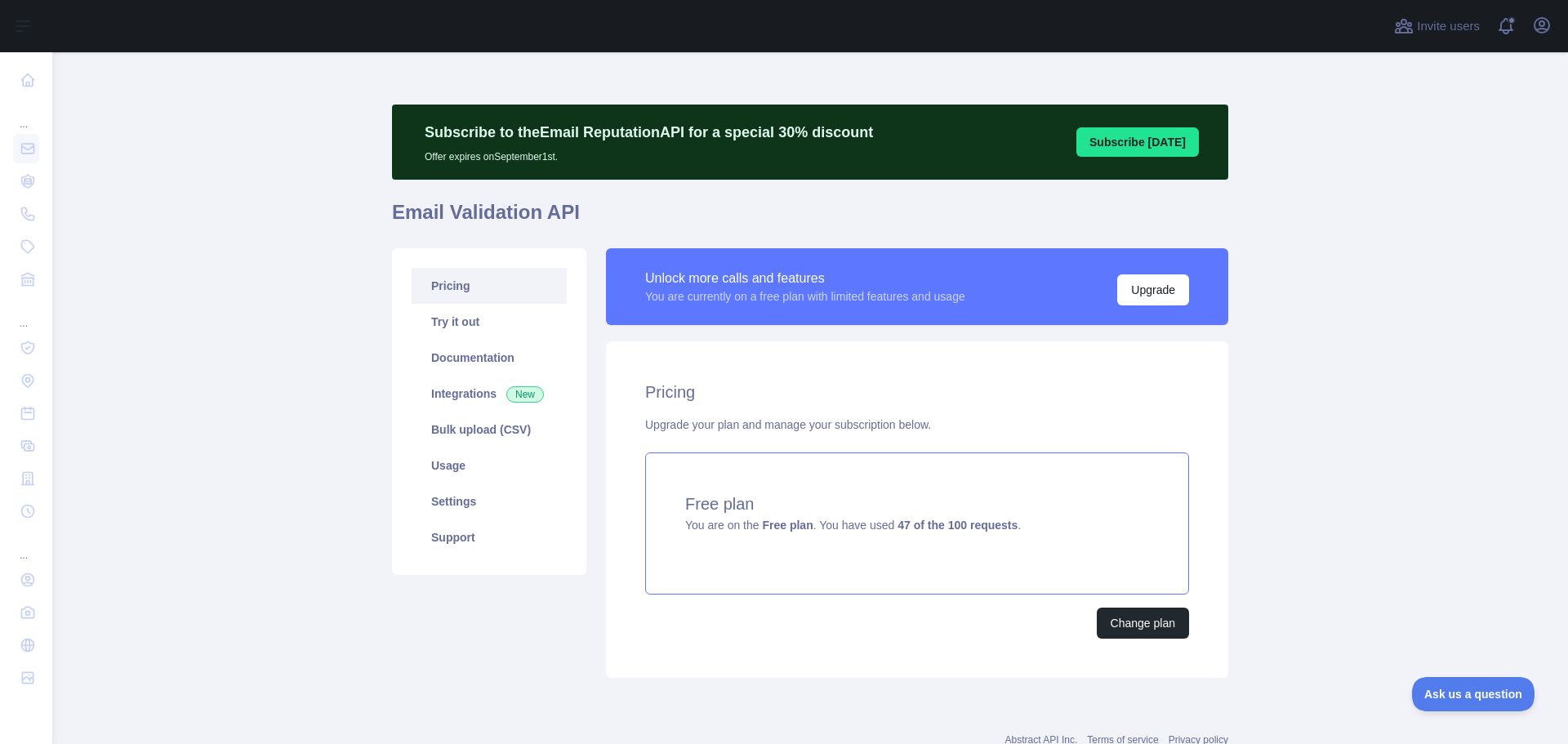
click at [806, 503] on h4 "Free plan" at bounding box center [917, 505] width 464 height 23
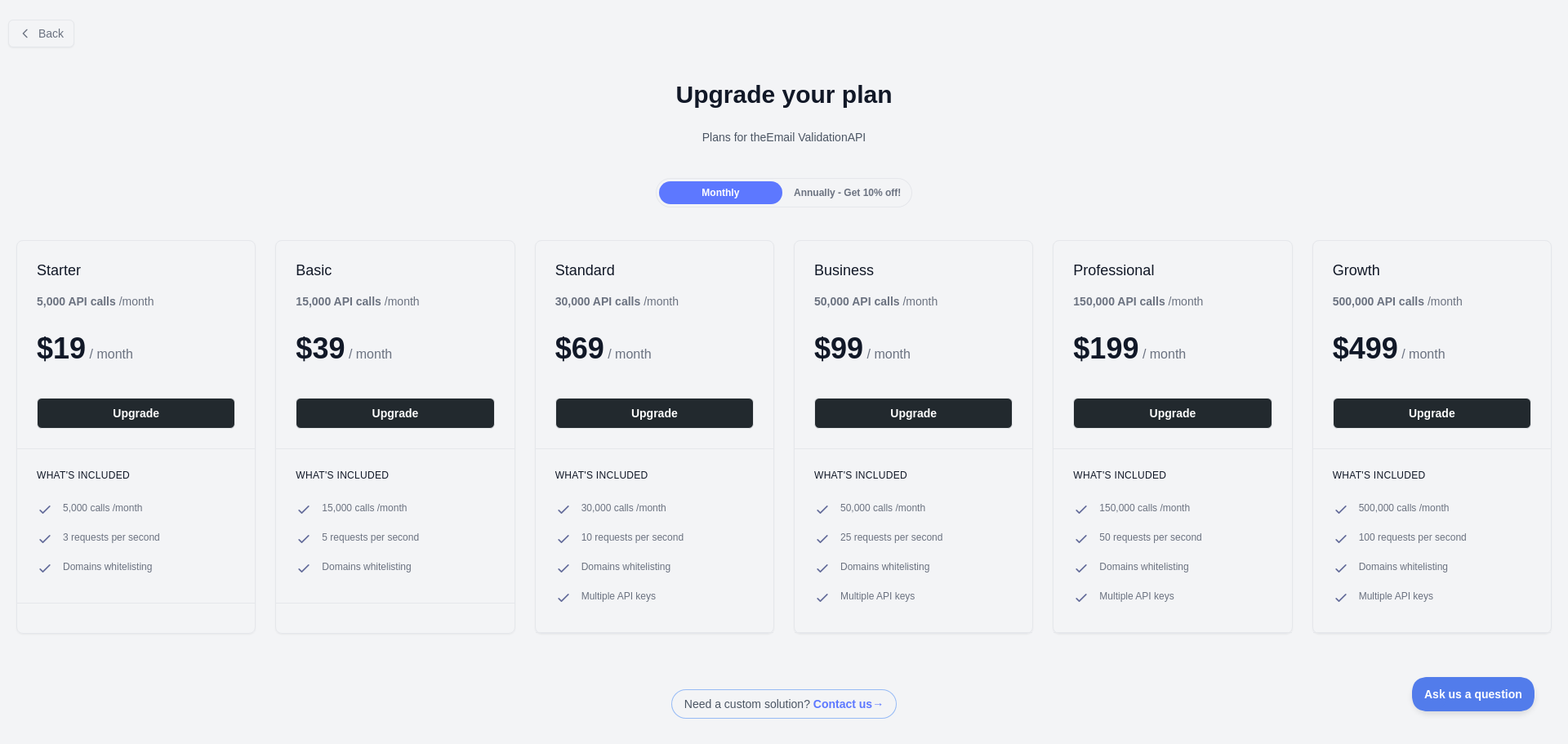
click at [174, 669] on div "Back Upgrade your plan Plans for the Email Validation API Monthly Annually - Ge…" at bounding box center [784, 362] width 1568 height 712
